Goal: Information Seeking & Learning: Learn about a topic

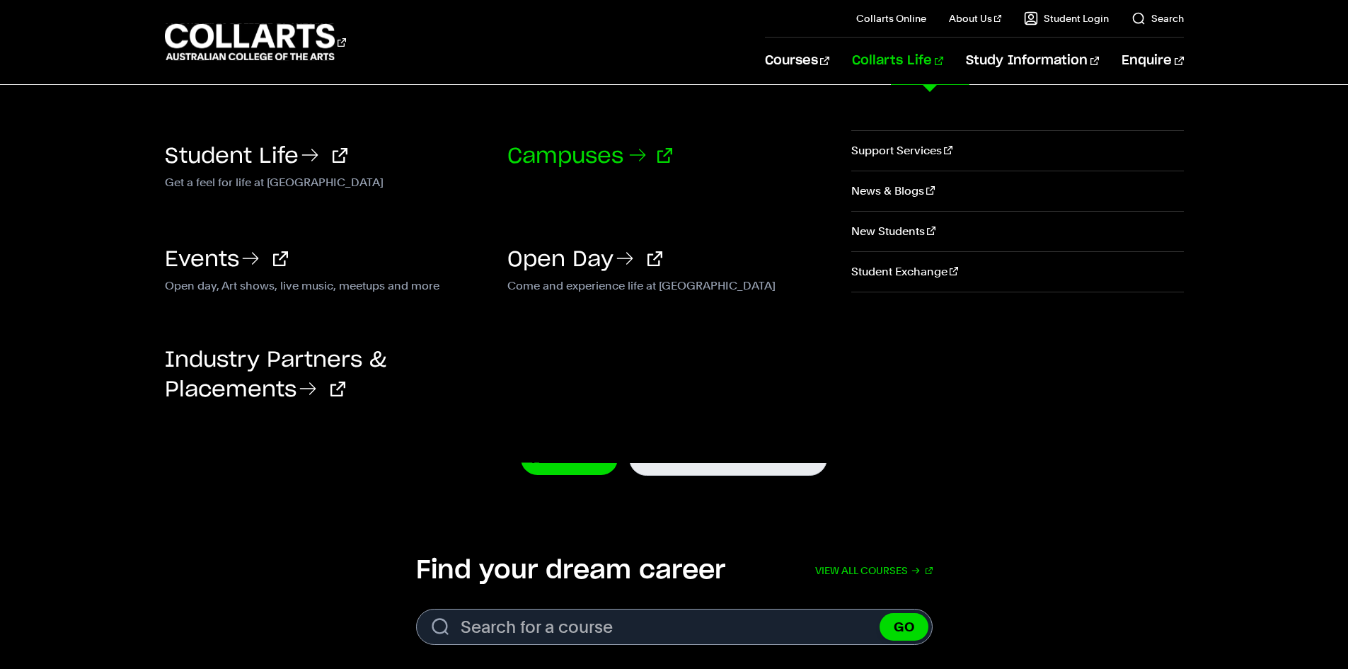
click at [576, 156] on link "Campuses" at bounding box center [589, 156] width 165 height 21
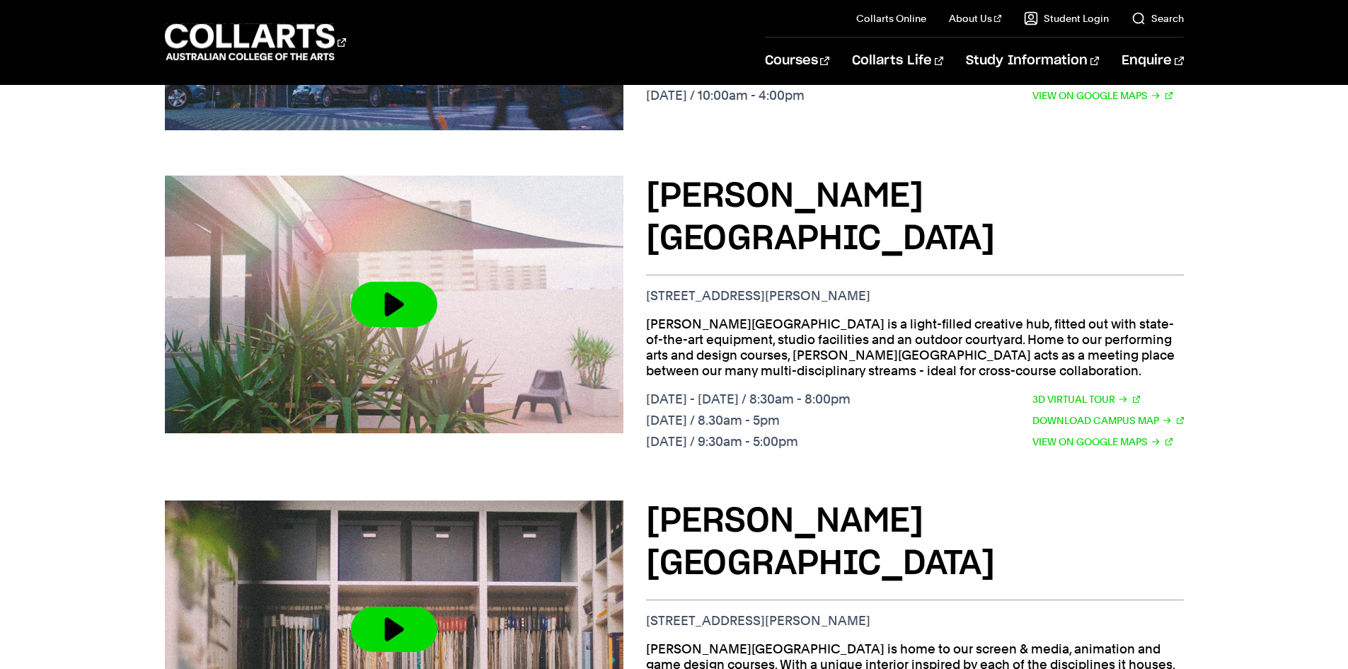
scroll to position [707, 0]
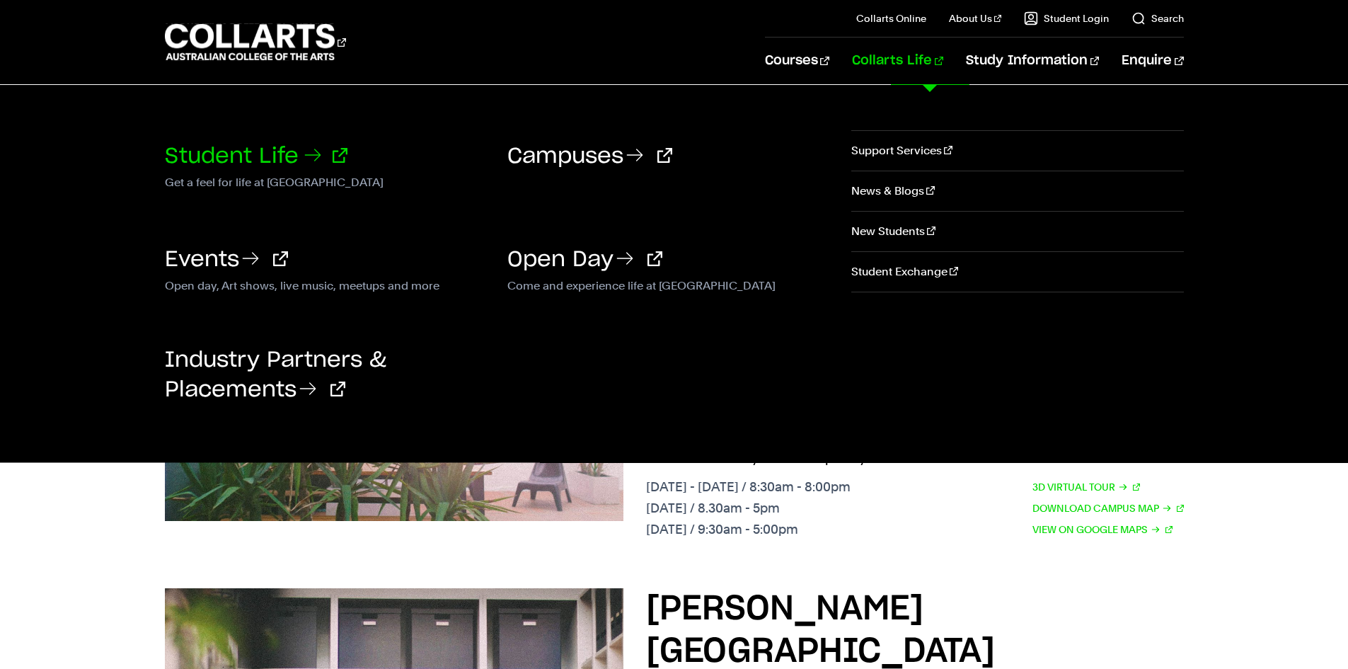
click at [255, 150] on link "Student Life" at bounding box center [256, 156] width 183 height 21
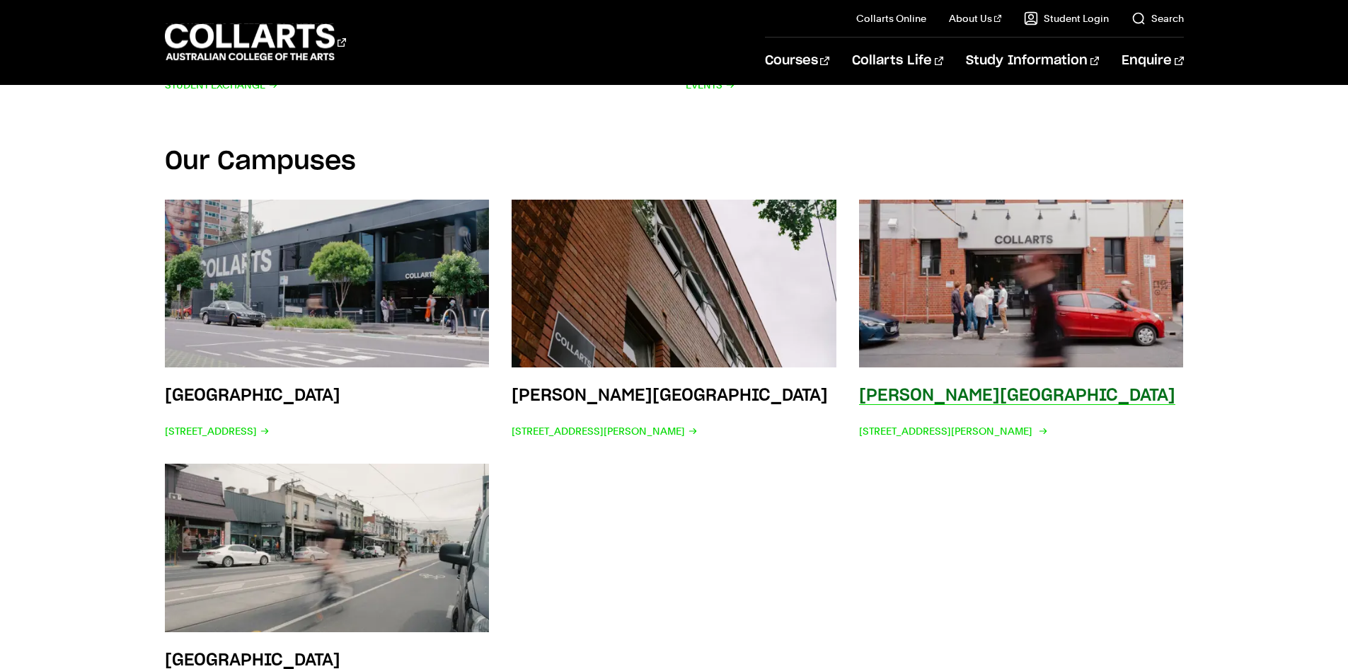
scroll to position [2335, 0]
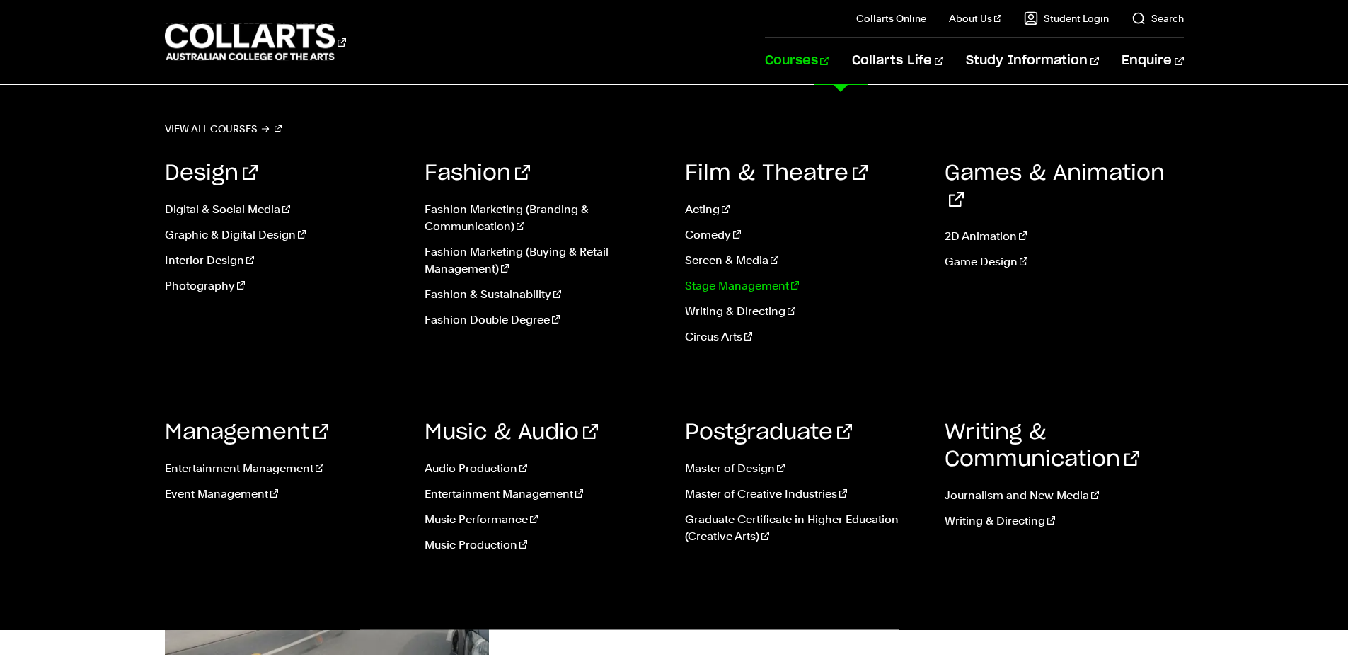
click at [774, 284] on link "Stage Management" at bounding box center [804, 285] width 239 height 17
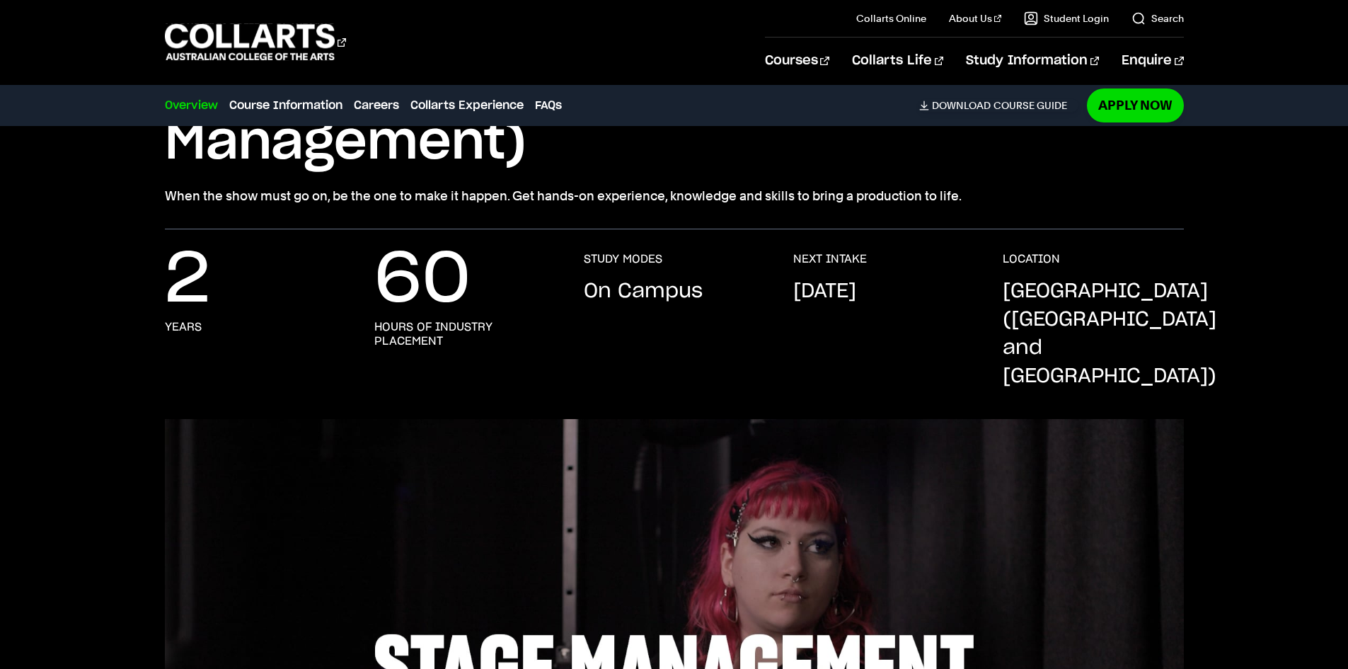
scroll to position [141, 0]
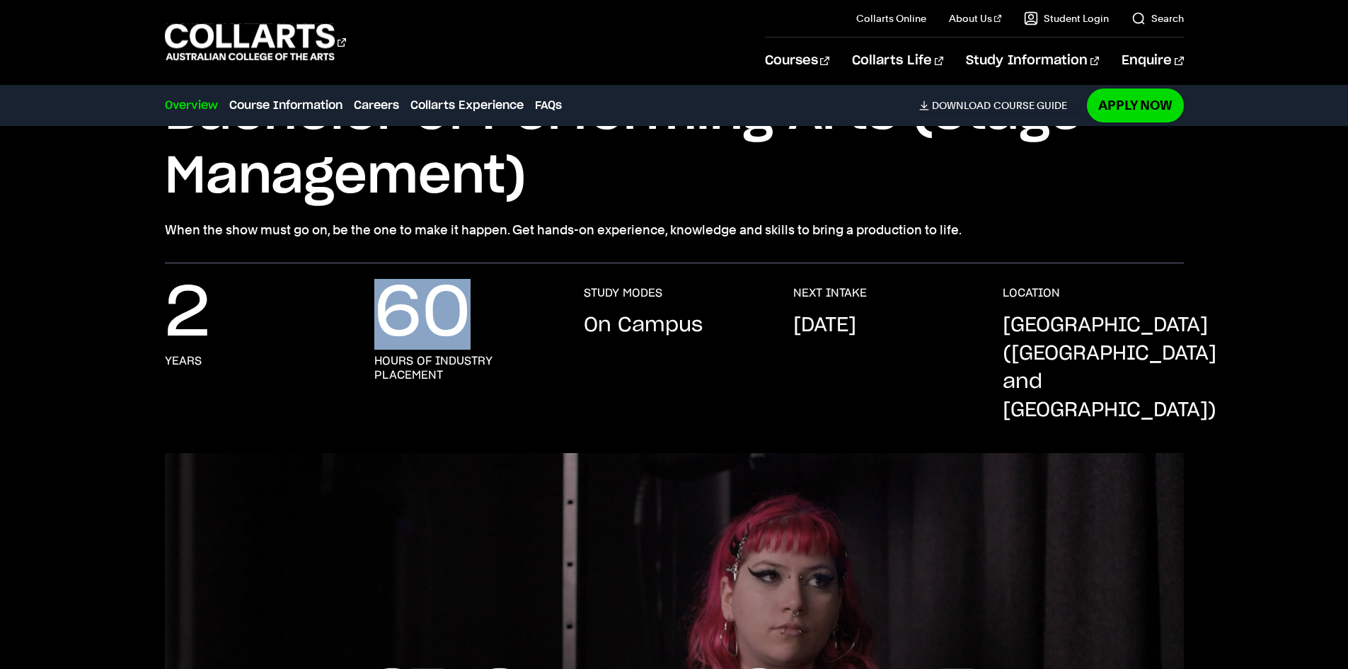
drag, startPoint x: 451, startPoint y: 327, endPoint x: 499, endPoint y: 322, distance: 48.4
click at [498, 322] on div "60 hours of industry placement" at bounding box center [464, 355] width 181 height 139
drag, startPoint x: 504, startPoint y: 345, endPoint x: 484, endPoint y: 348, distance: 20.7
click at [504, 345] on div "60 hours of industry placement" at bounding box center [464, 355] width 181 height 139
click at [461, 360] on h3 "hours of industry placement" at bounding box center [464, 368] width 181 height 28
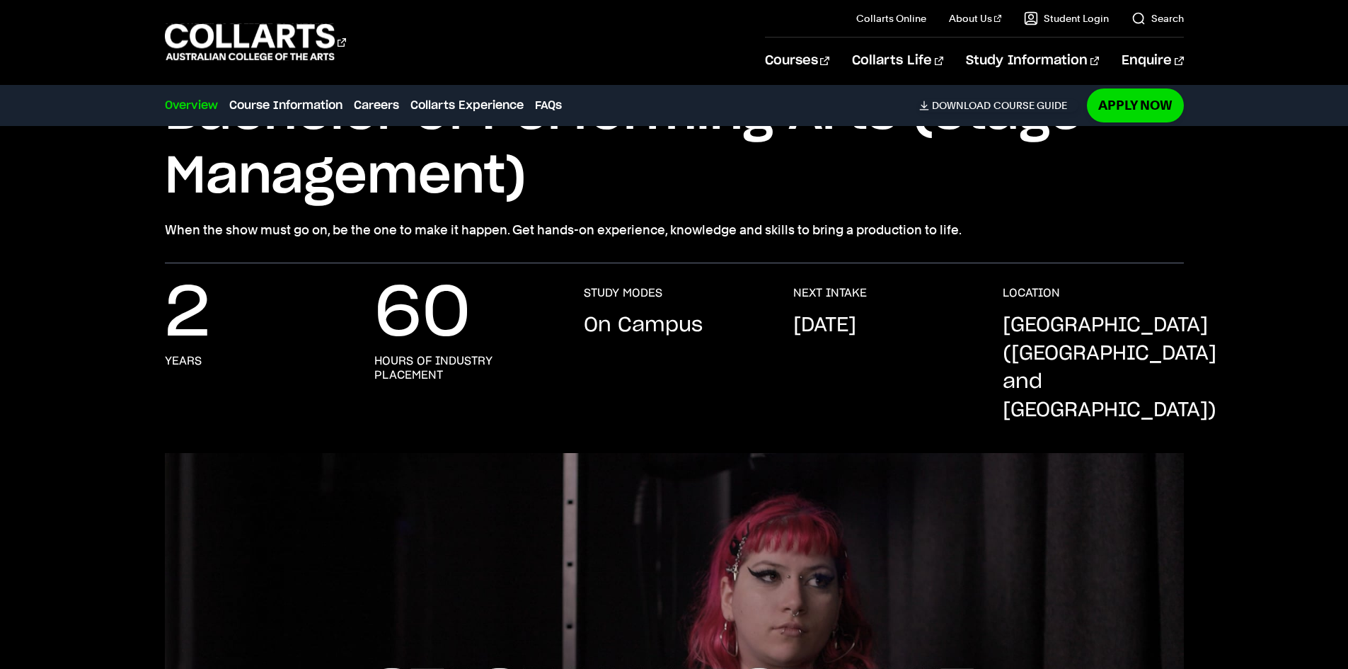
click at [519, 368] on h3 "hours of industry placement" at bounding box center [464, 368] width 181 height 28
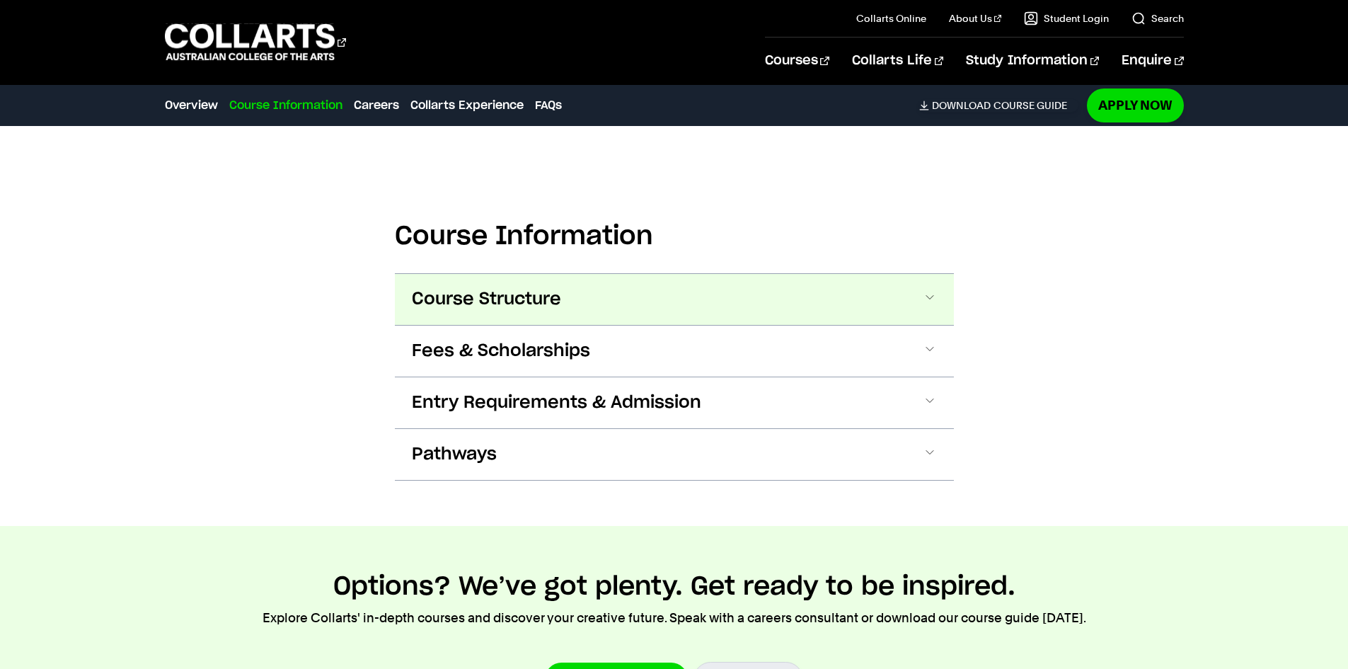
click at [687, 274] on button "Course Structure" at bounding box center [674, 299] width 559 height 51
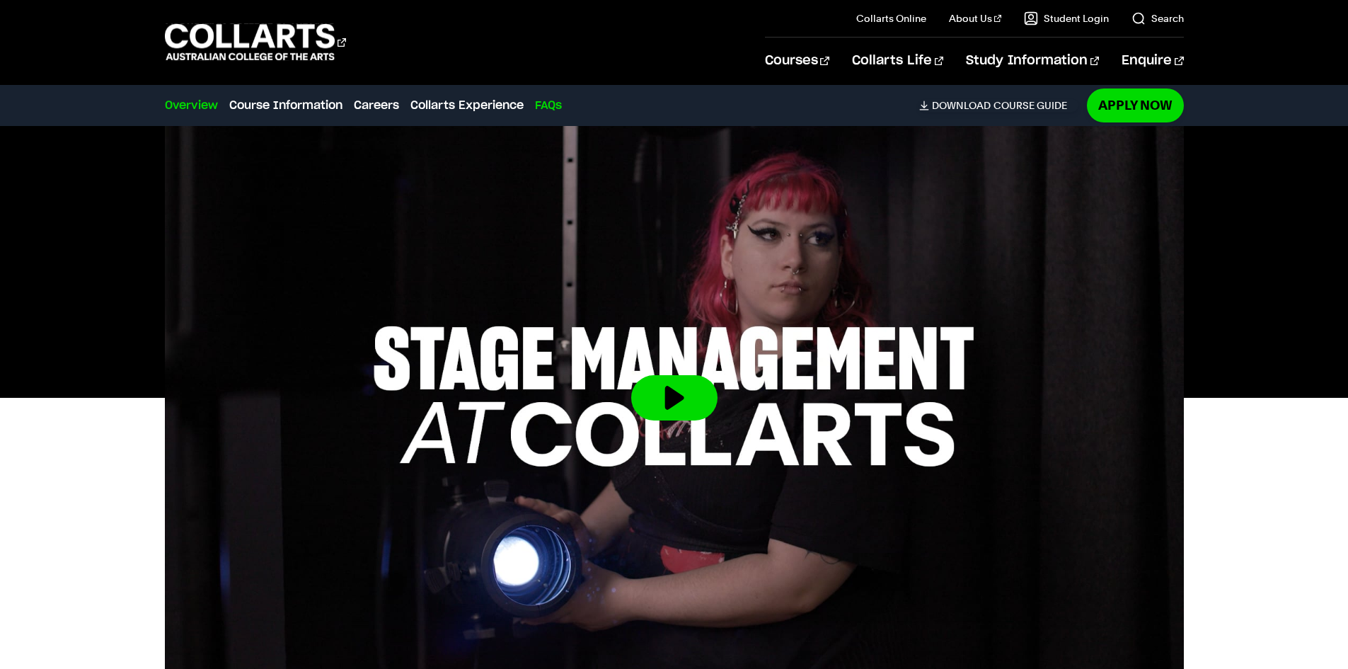
scroll to position [401, 0]
